Goal: Information Seeking & Learning: Find contact information

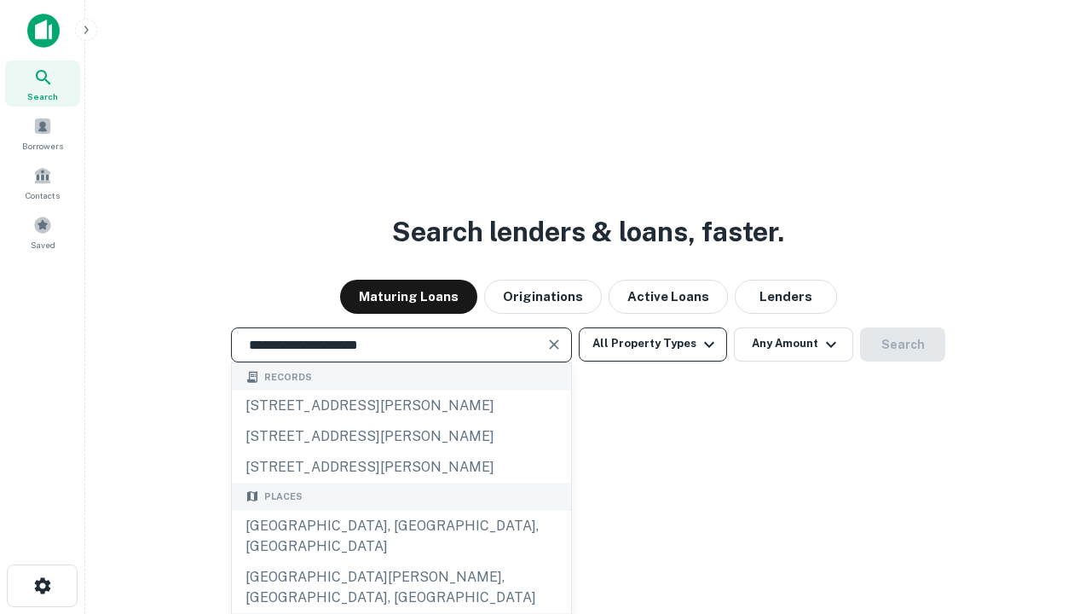
click at [401, 562] on div "Santa Monica, CA, USA" at bounding box center [401, 536] width 339 height 51
click at [653, 344] on button "All Property Types" at bounding box center [653, 344] width 148 height 34
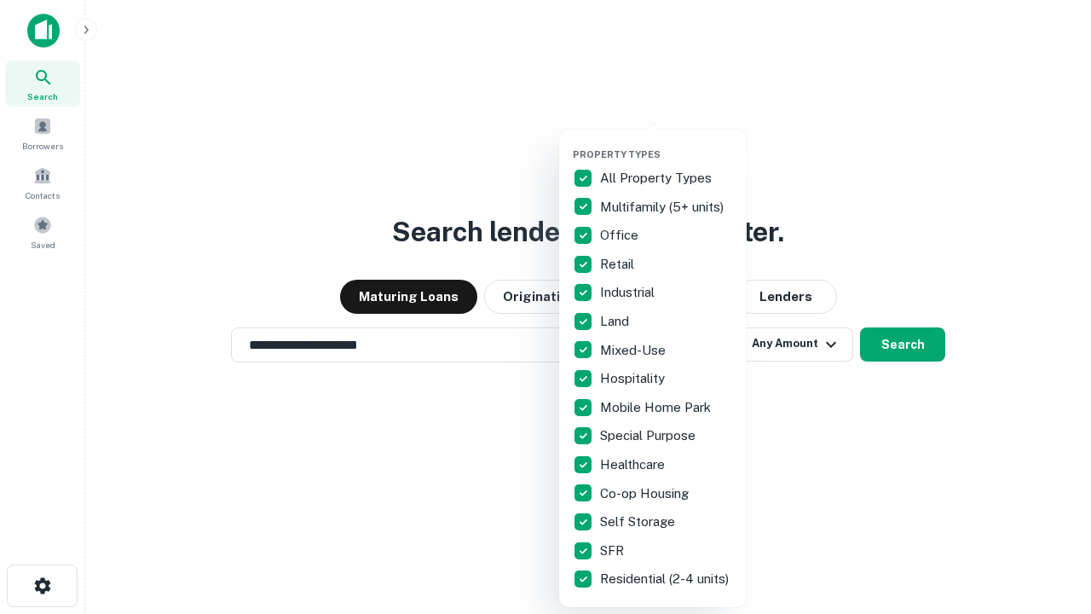
type input "**********"
click at [667, 143] on button "button" at bounding box center [667, 143] width 188 height 1
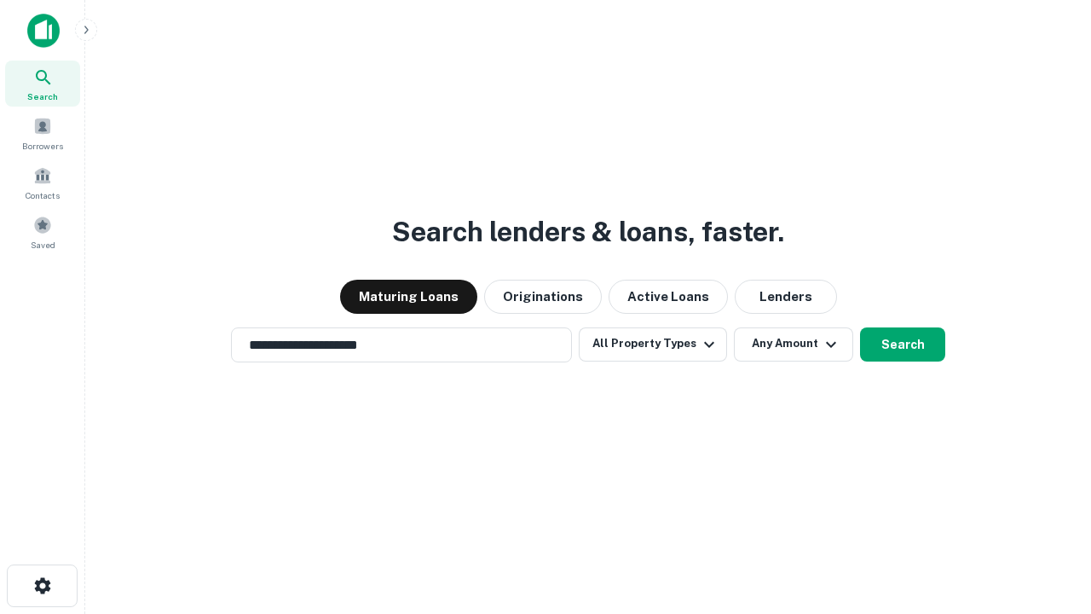
scroll to position [26, 0]
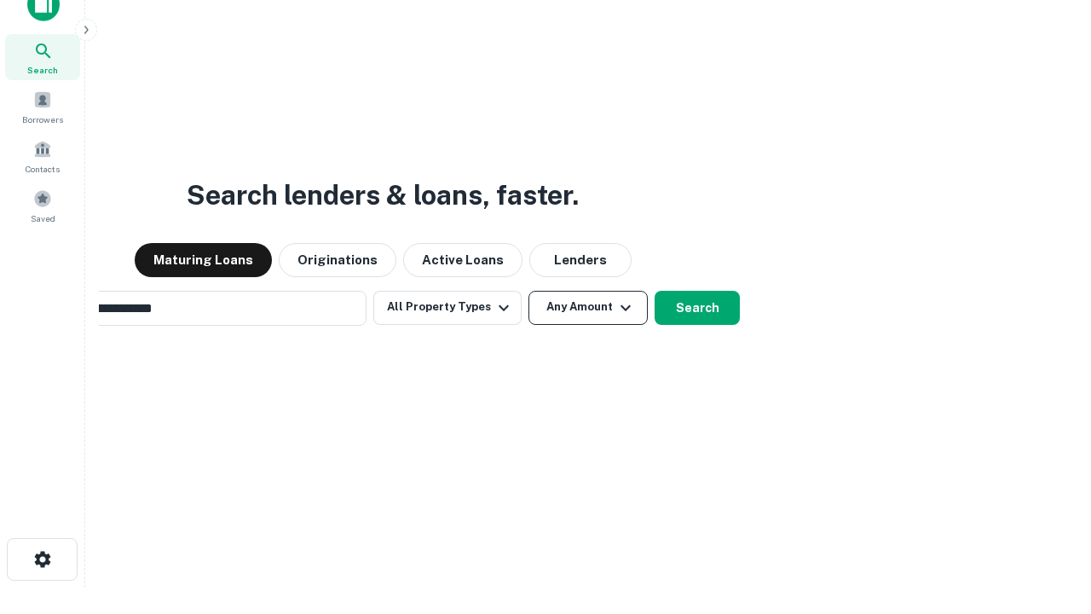
click at [528, 291] on button "Any Amount" at bounding box center [587, 308] width 119 height 34
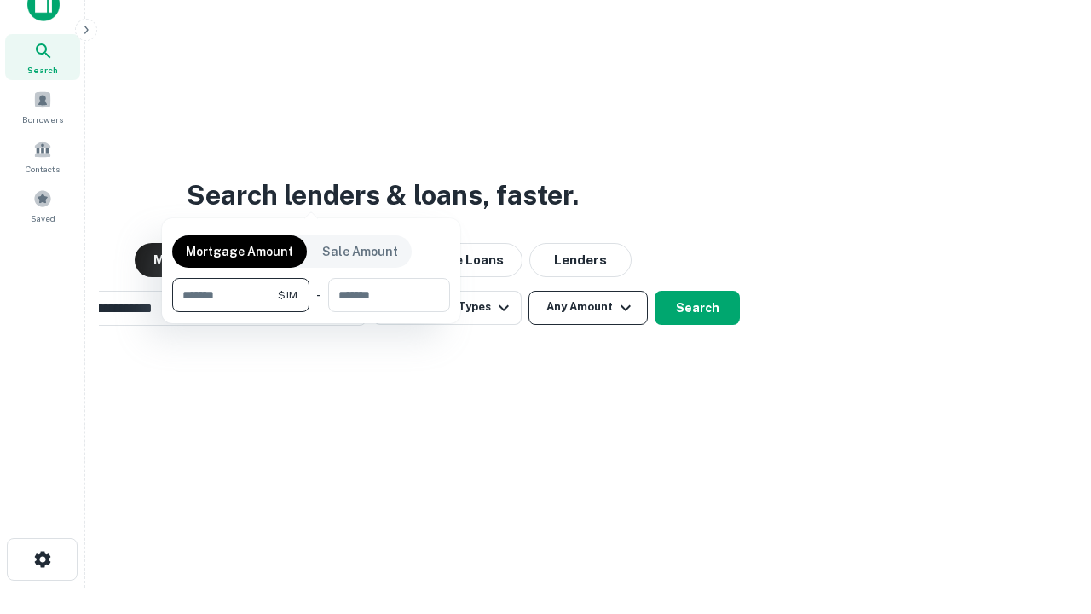
scroll to position [27, 0]
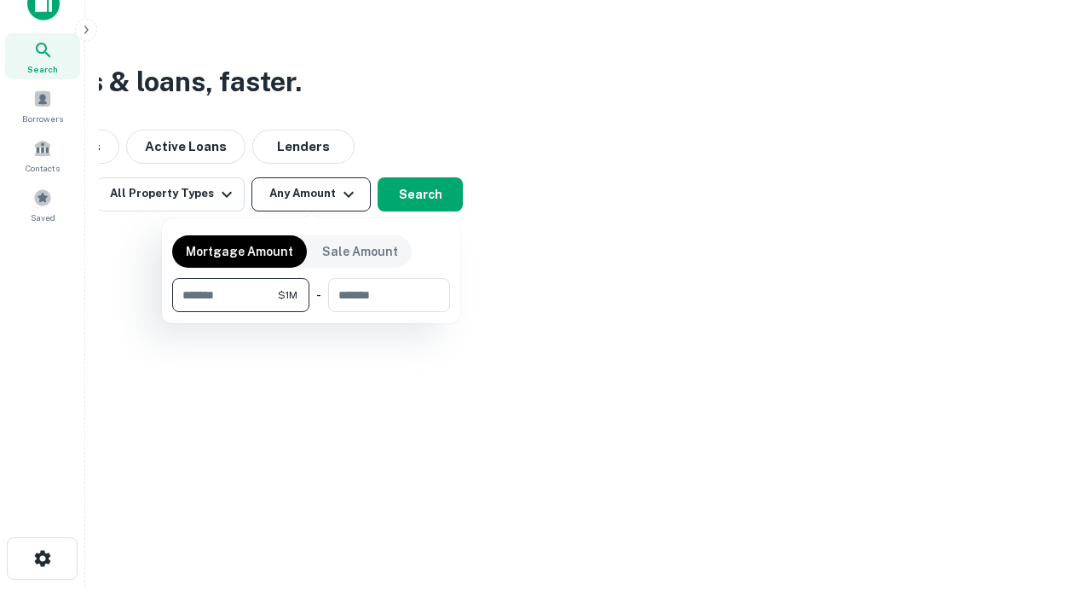
type input "*******"
click at [311, 312] on button "button" at bounding box center [311, 312] width 278 height 1
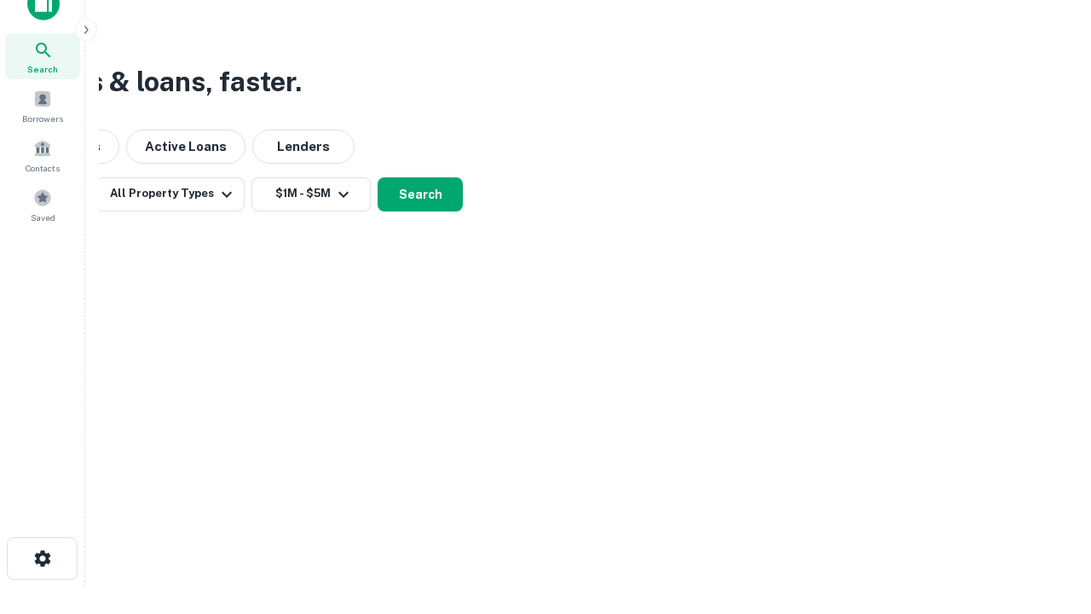
scroll to position [10, 315]
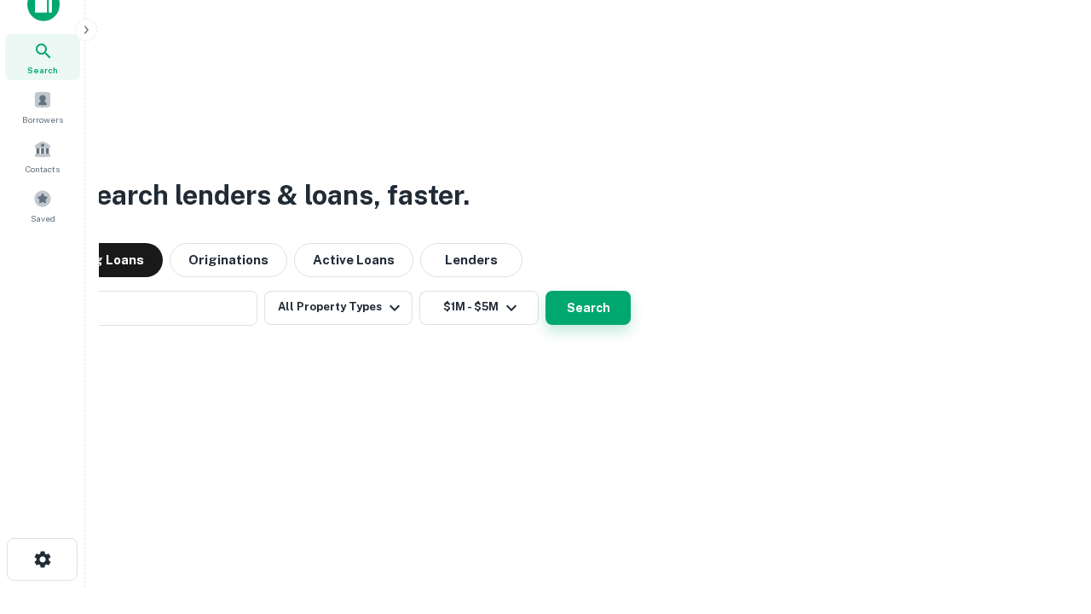
click at [546, 291] on button "Search" at bounding box center [588, 308] width 85 height 34
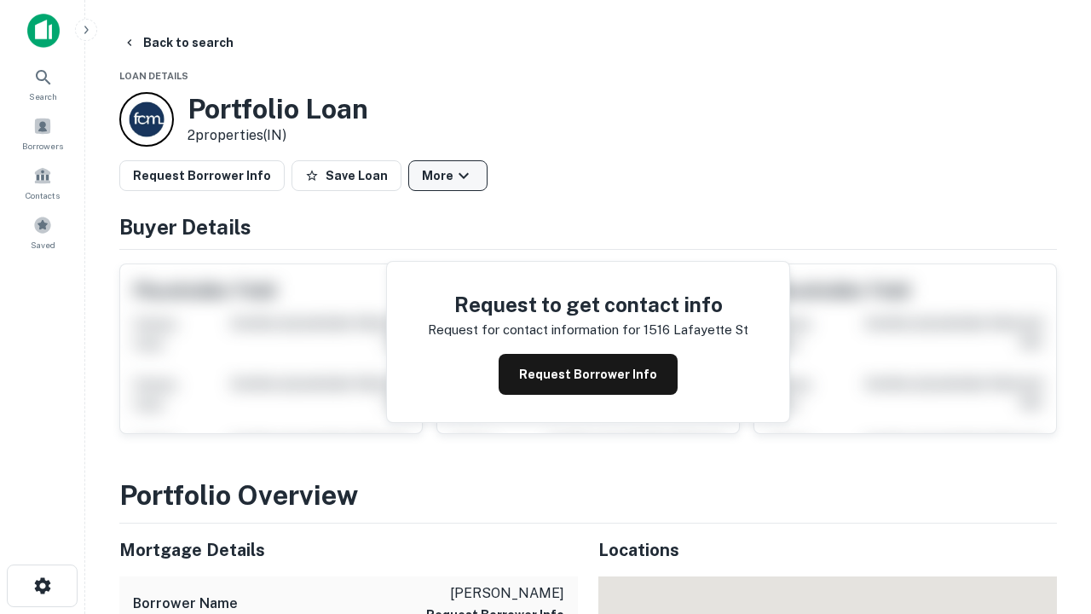
click at [448, 176] on button "More" at bounding box center [447, 175] width 79 height 31
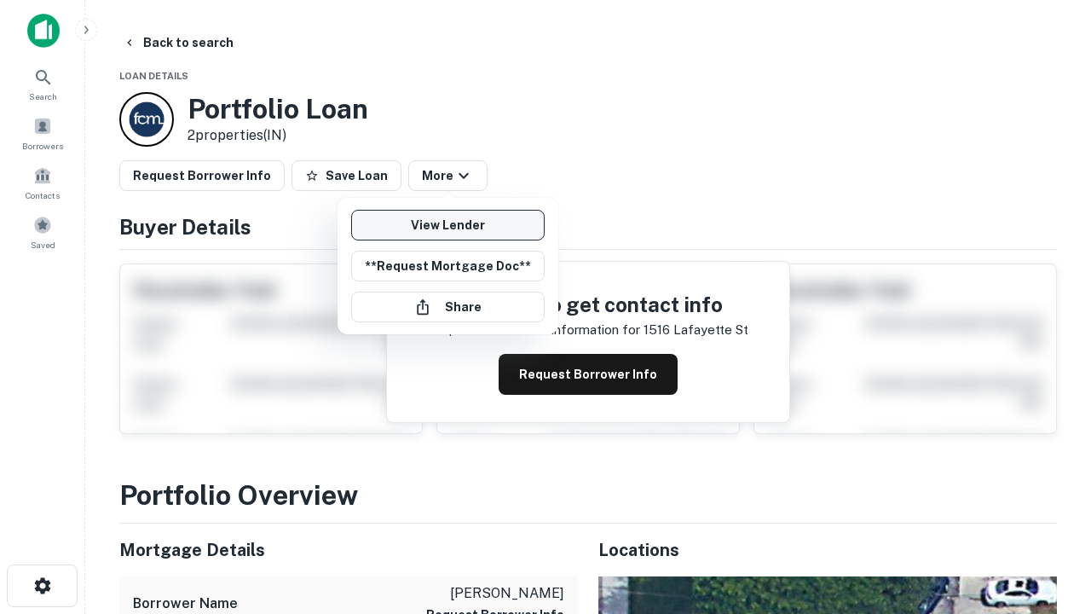
click at [448, 225] on link "View Lender" at bounding box center [447, 225] width 193 height 31
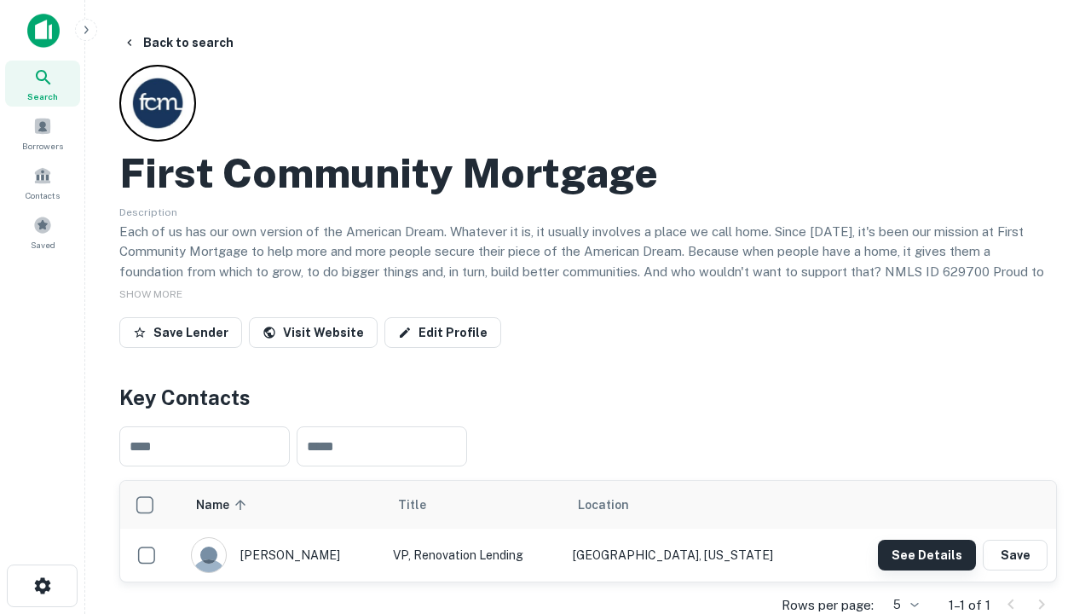
click at [927, 554] on button "See Details" at bounding box center [927, 555] width 98 height 31
click at [42, 586] on icon "button" at bounding box center [42, 585] width 20 height 20
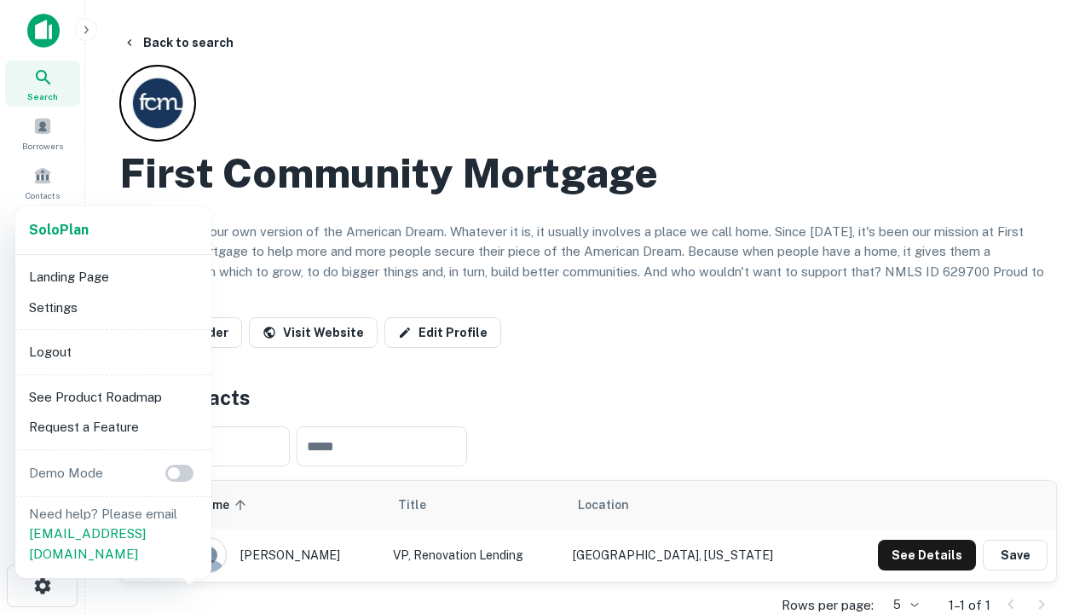
click at [113, 351] on li "Logout" at bounding box center [113, 352] width 182 height 31
